Goal: Book appointment/travel/reservation

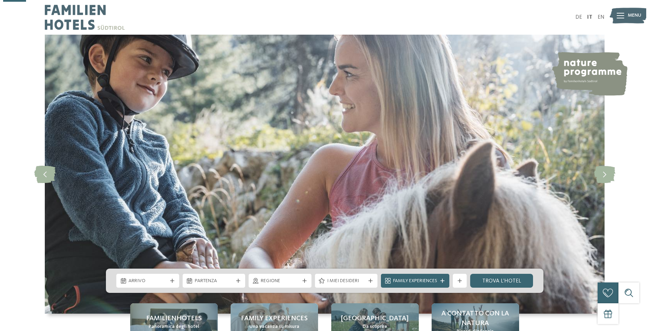
scroll to position [106, 0]
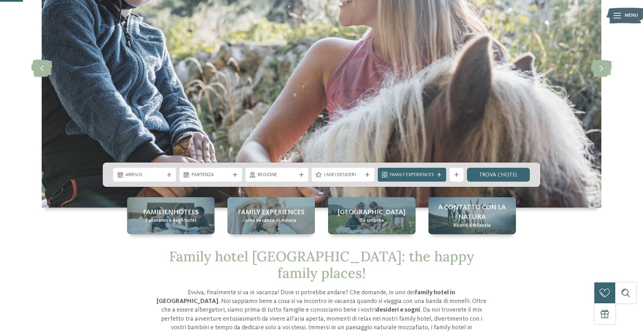
click at [163, 176] on span "Arrivo" at bounding box center [144, 175] width 39 height 7
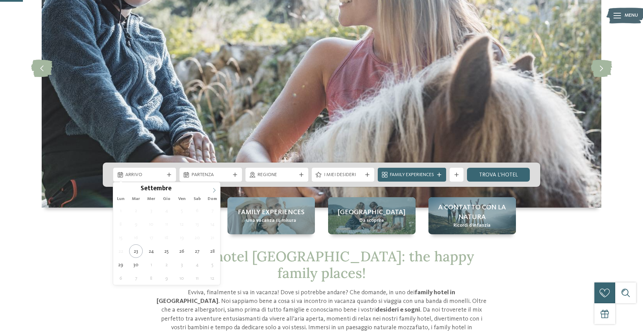
click at [212, 190] on icon at bounding box center [214, 190] width 5 height 5
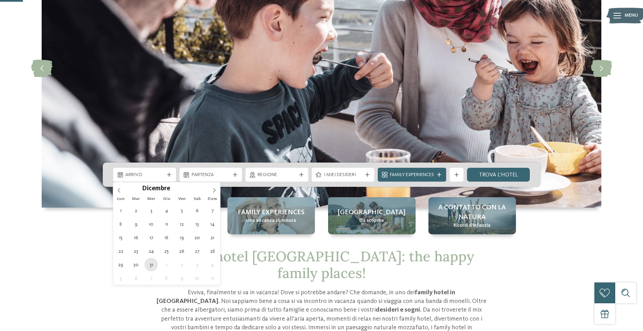
type div "[DATE]"
type input "****"
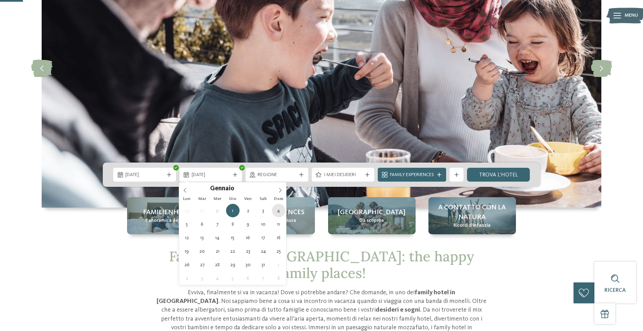
type div "[DATE]"
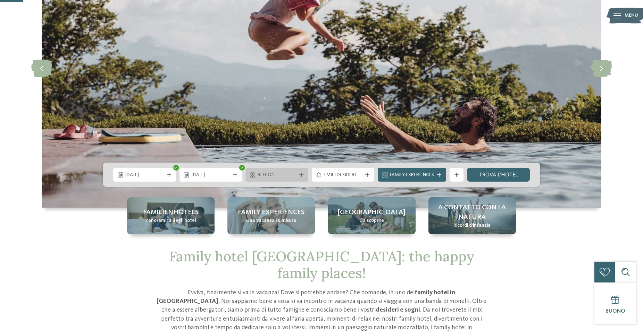
click at [282, 173] on span "Regione" at bounding box center [277, 175] width 39 height 7
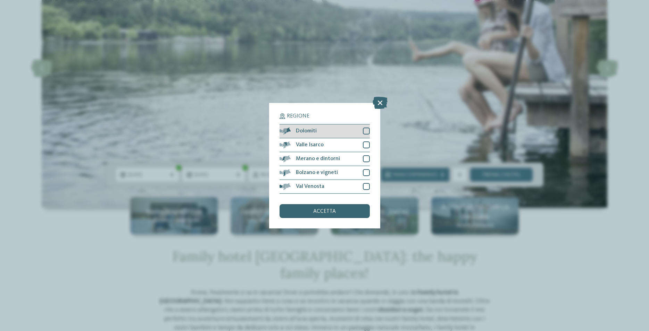
click at [364, 132] on div at bounding box center [366, 131] width 7 height 7
click at [368, 147] on div at bounding box center [366, 145] width 7 height 7
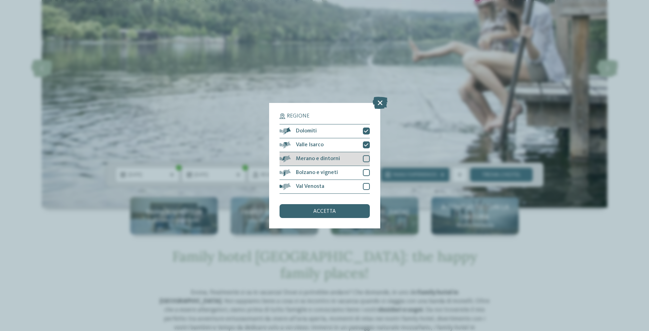
click at [369, 158] on div at bounding box center [366, 158] width 7 height 7
click at [369, 173] on div at bounding box center [366, 172] width 7 height 7
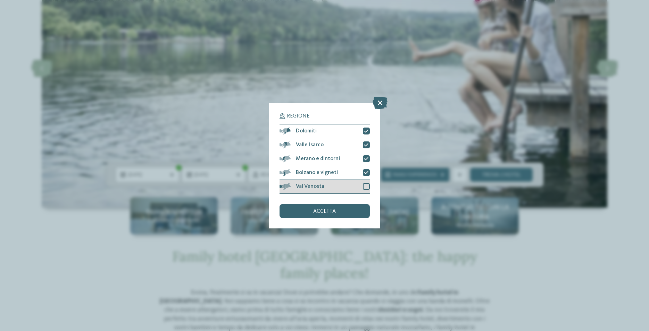
click at [364, 187] on div at bounding box center [366, 186] width 7 height 7
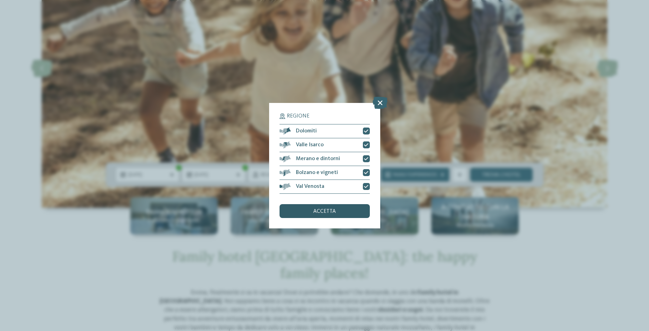
click at [354, 207] on div "accetta" at bounding box center [324, 211] width 90 height 14
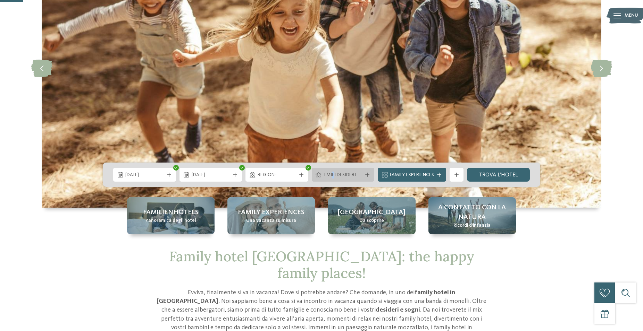
click at [333, 179] on div "I miei desideri" at bounding box center [343, 175] width 63 height 14
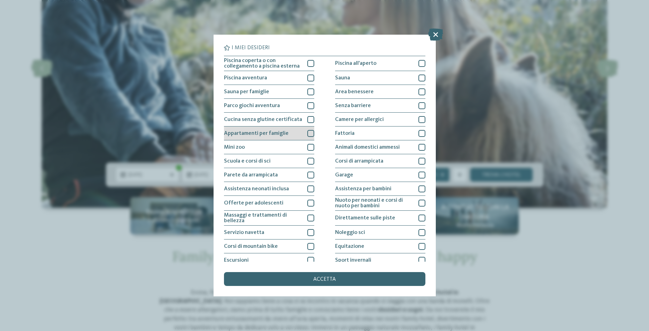
click at [308, 135] on div at bounding box center [310, 133] width 7 height 7
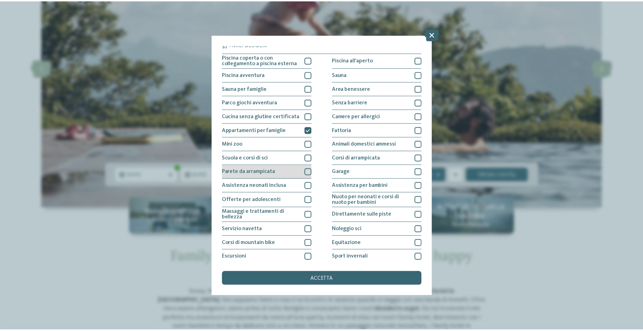
scroll to position [0, 0]
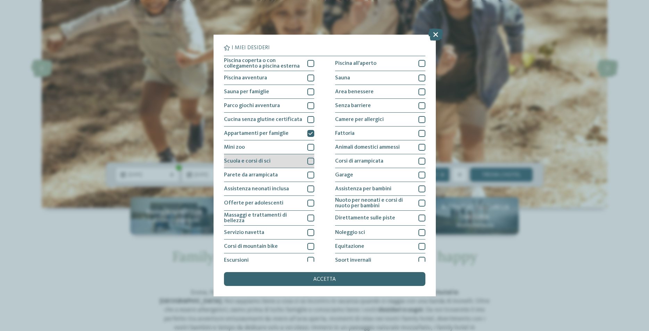
click at [229, 163] on span "Scuola e corsi di sci" at bounding box center [247, 162] width 47 height 6
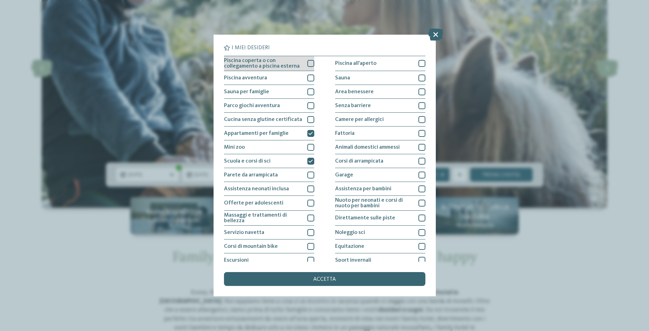
click at [241, 63] on span "Piscina coperta o con collegamento a piscina esterna" at bounding box center [263, 63] width 78 height 11
click at [326, 283] on div "accetta" at bounding box center [324, 279] width 201 height 14
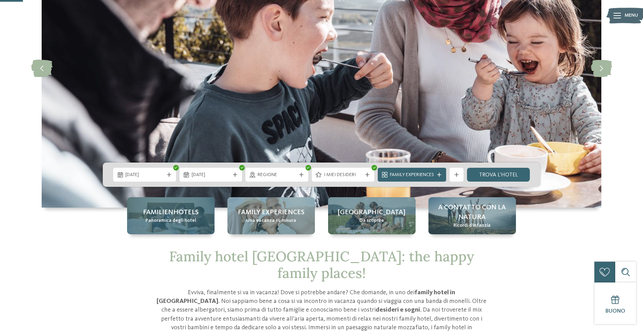
scroll to position [142, 0]
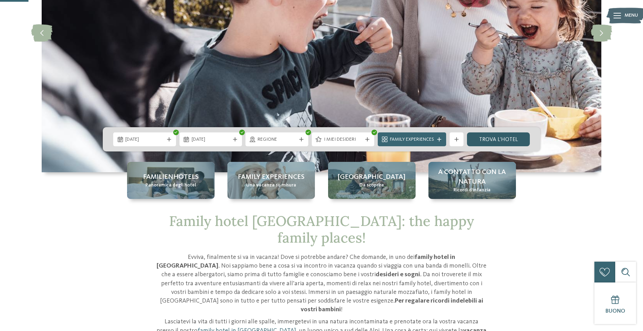
click at [501, 140] on link "trova l’hotel" at bounding box center [498, 140] width 63 height 14
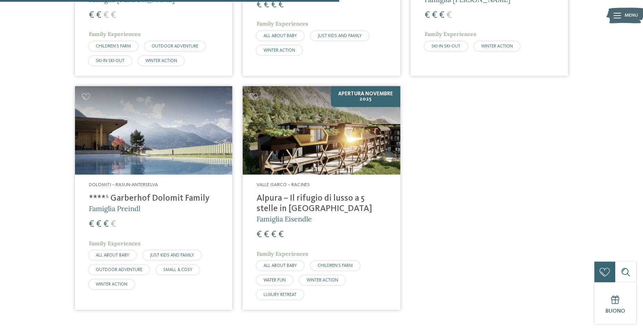
scroll to position [422, 0]
click at [124, 142] on img at bounding box center [153, 130] width 157 height 89
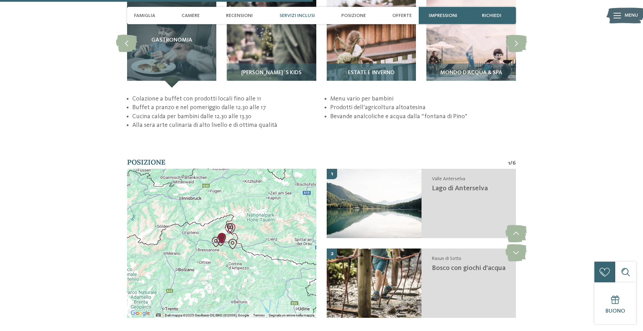
scroll to position [1451, 0]
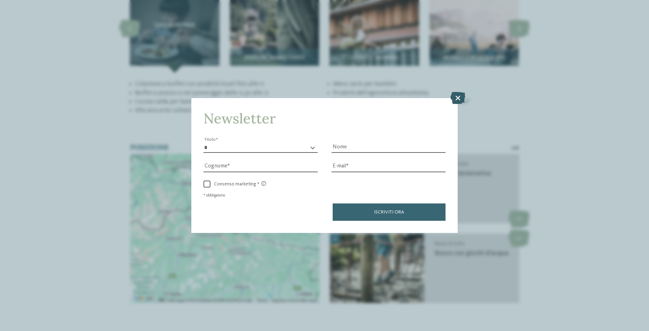
click at [454, 97] on icon at bounding box center [457, 98] width 15 height 12
